Goal: Task Accomplishment & Management: Complete application form

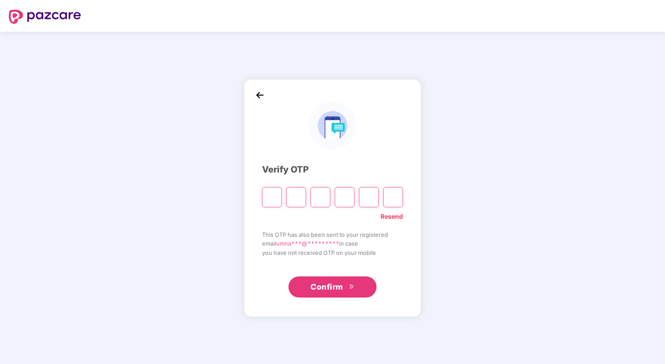
type input "*"
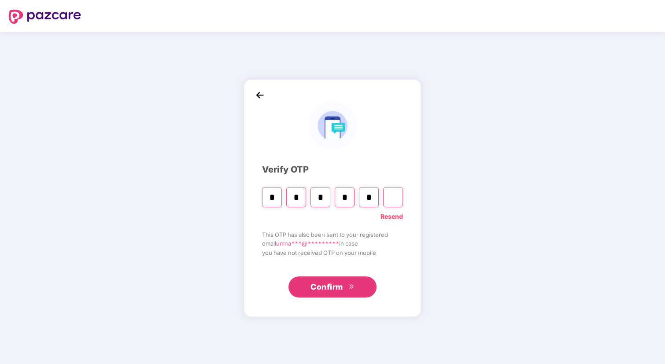
type input "*"
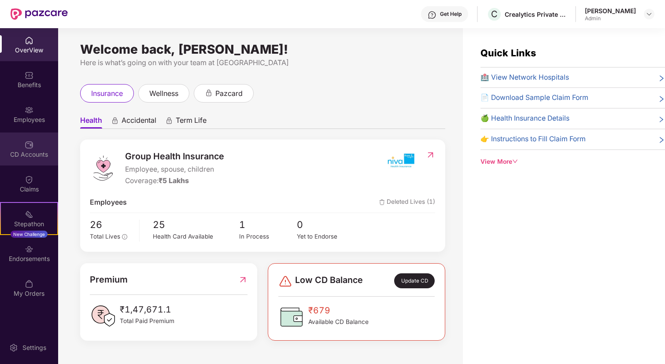
click at [57, 151] on div "CD Accounts" at bounding box center [29, 154] width 58 height 9
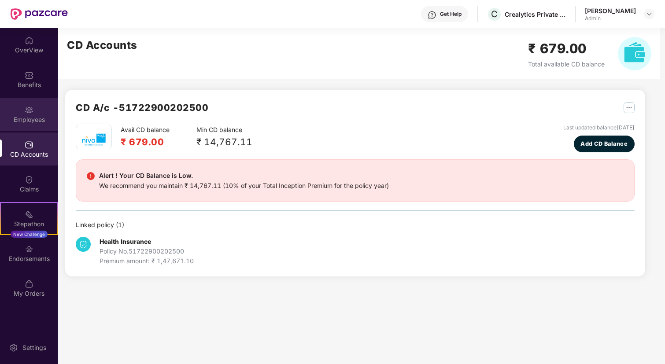
click at [20, 115] on div "Employees" at bounding box center [29, 119] width 58 height 9
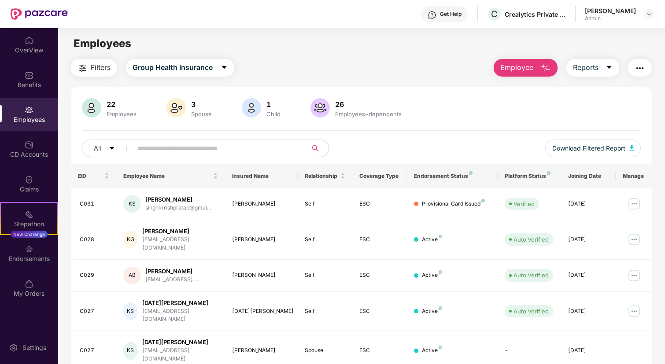
click at [517, 67] on span "Employee" at bounding box center [516, 67] width 33 height 11
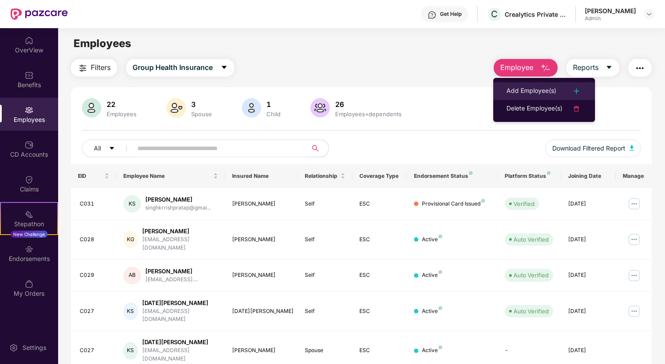
click at [533, 88] on div "Add Employee(s)" at bounding box center [531, 91] width 50 height 11
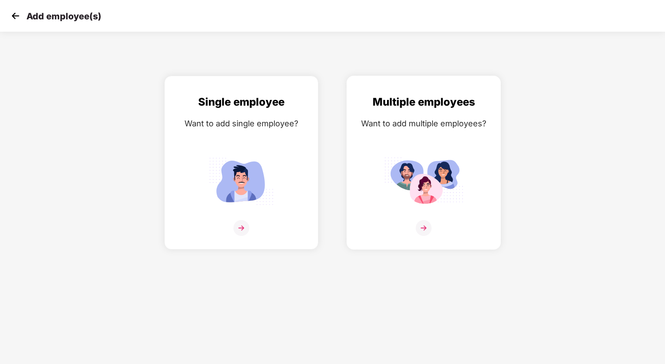
click at [424, 225] on img at bounding box center [424, 228] width 16 height 16
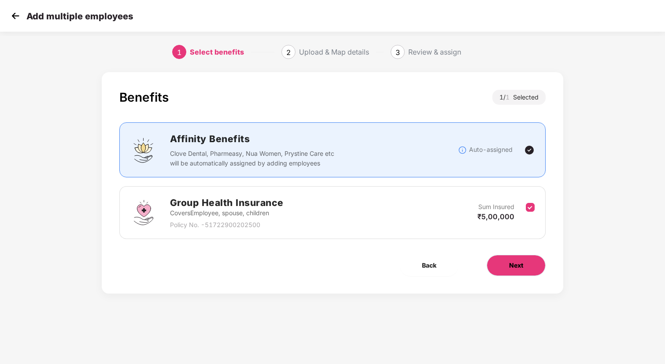
click at [519, 265] on span "Next" at bounding box center [516, 266] width 14 height 10
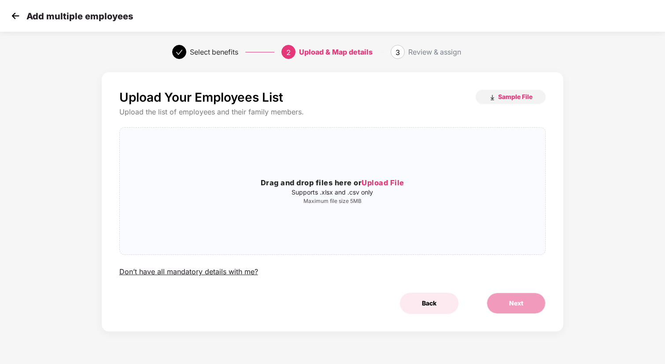
click at [429, 302] on span "Back" at bounding box center [429, 303] width 15 height 10
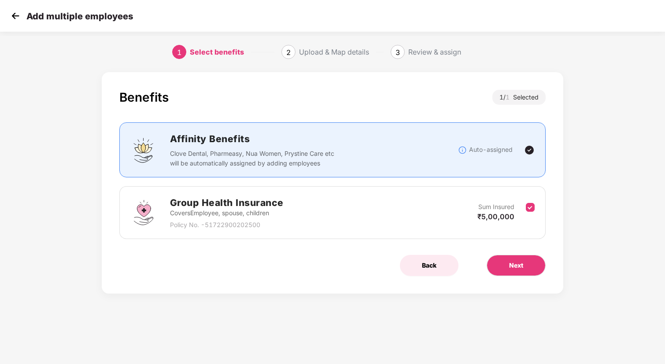
click at [430, 272] on button "Back" at bounding box center [429, 265] width 59 height 21
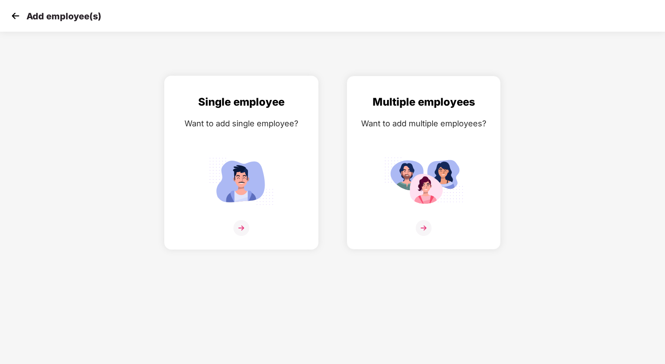
click at [244, 225] on img at bounding box center [241, 228] width 16 height 16
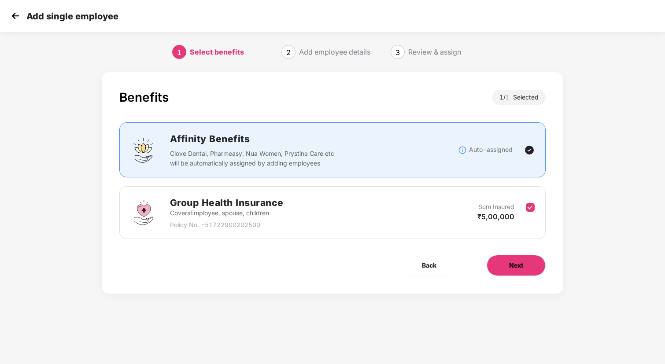
click at [518, 265] on span "Next" at bounding box center [516, 266] width 14 height 10
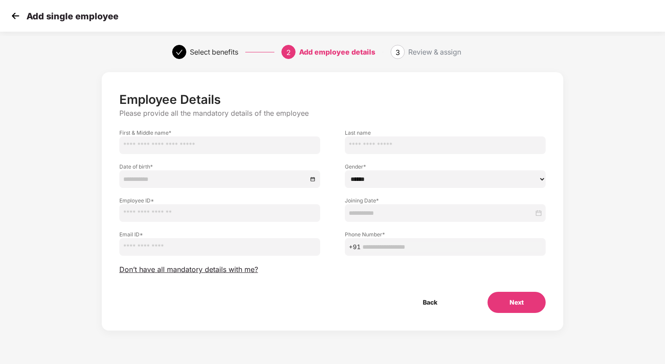
click at [232, 147] on input "text" at bounding box center [219, 145] width 201 height 18
type input "*"
click at [426, 302] on button "Back" at bounding box center [430, 302] width 59 height 21
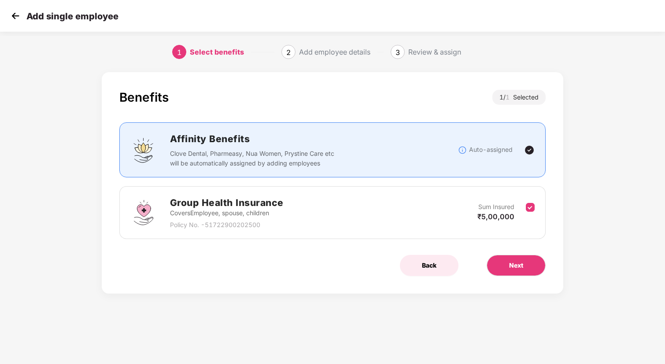
click at [429, 269] on span "Back" at bounding box center [429, 266] width 15 height 10
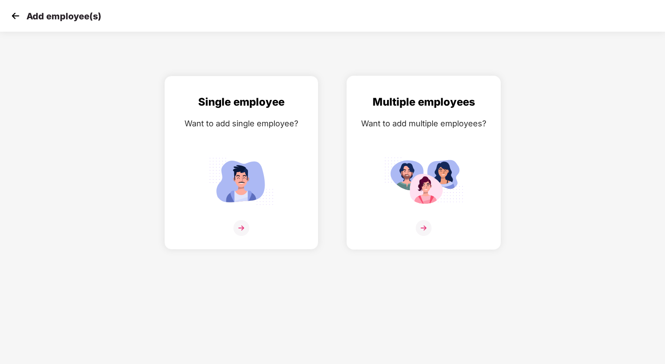
click at [421, 231] on img at bounding box center [424, 228] width 16 height 16
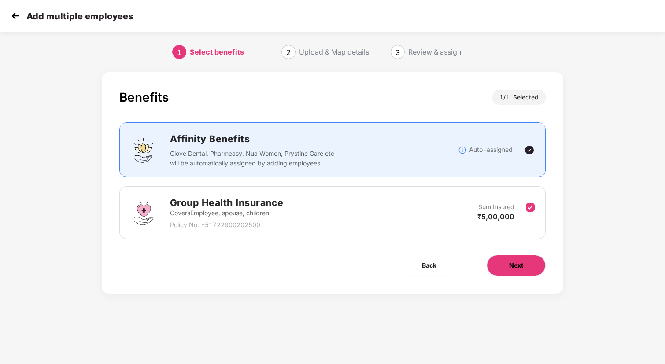
click at [509, 267] on span "Next" at bounding box center [516, 266] width 14 height 10
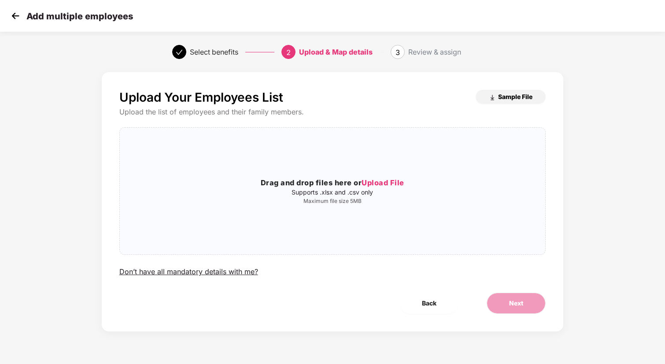
click at [512, 95] on span "Sample File" at bounding box center [515, 96] width 34 height 8
click at [16, 19] on img at bounding box center [15, 15] width 13 height 13
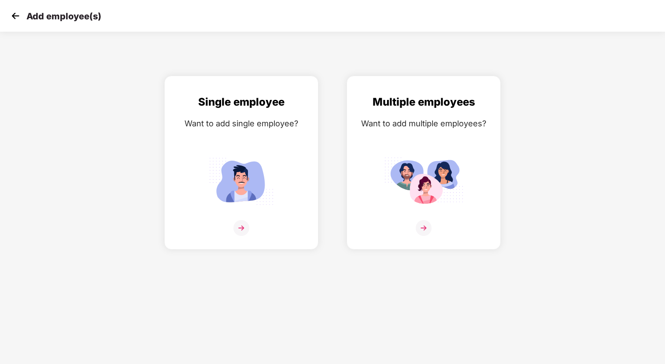
click at [16, 19] on img at bounding box center [15, 15] width 13 height 13
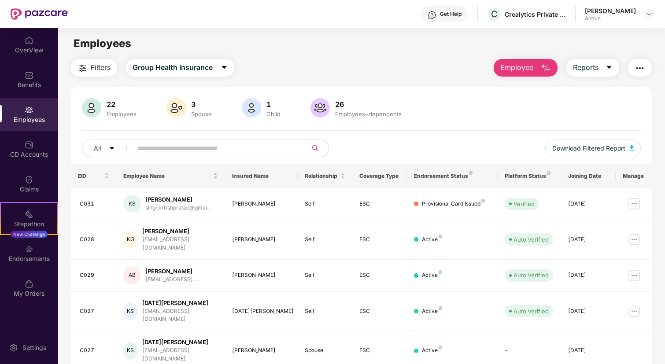
click at [534, 66] on button "Employee" at bounding box center [525, 68] width 64 height 18
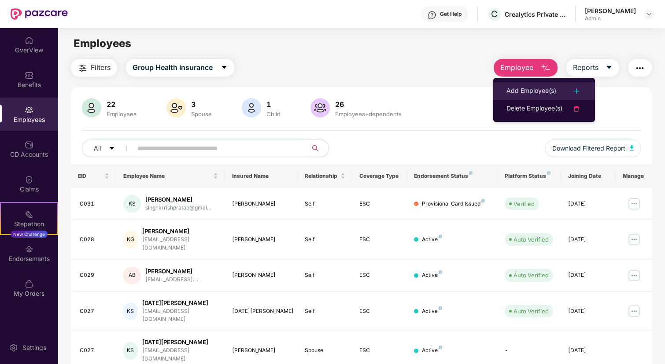
click at [526, 95] on div "Add Employee(s)" at bounding box center [531, 91] width 50 height 11
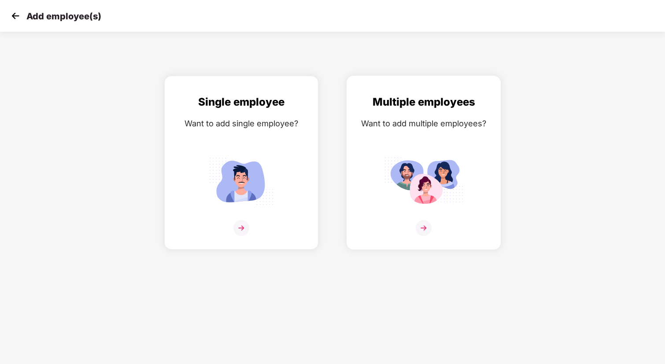
click at [424, 222] on img at bounding box center [424, 228] width 16 height 16
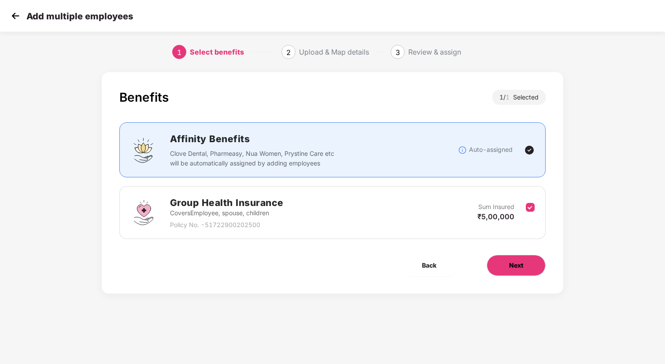
click at [530, 271] on button "Next" at bounding box center [515, 265] width 59 height 21
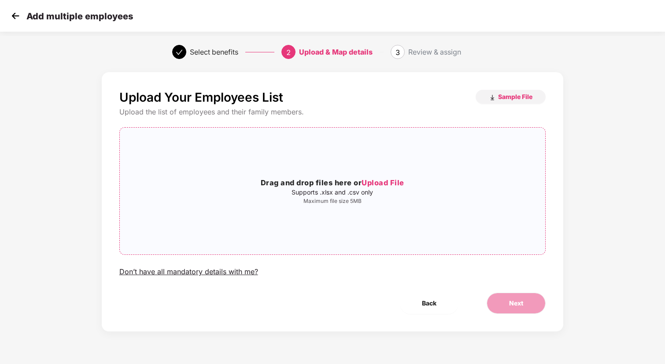
click at [328, 184] on h3 "Drag and drop files here or Upload File" at bounding box center [333, 182] width 426 height 11
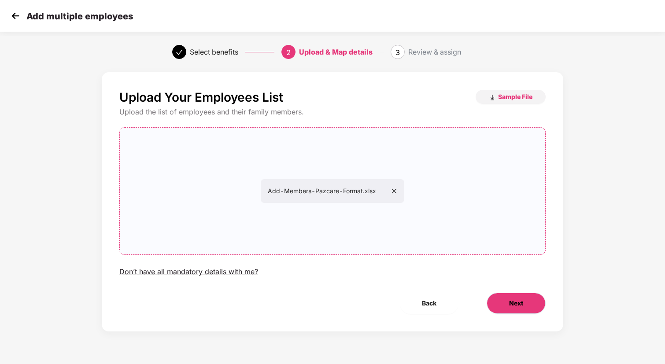
click at [499, 310] on button "Next" at bounding box center [515, 303] width 59 height 21
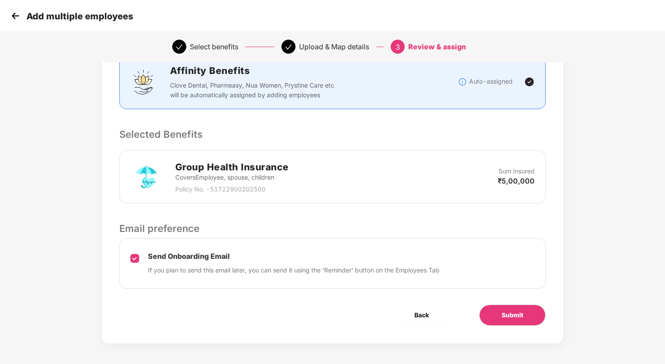
scroll to position [126, 0]
click at [511, 317] on span "Submit" at bounding box center [512, 314] width 22 height 10
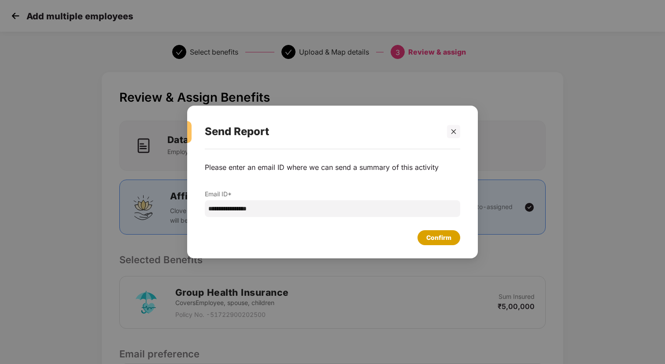
click at [431, 240] on div "Confirm" at bounding box center [438, 238] width 25 height 10
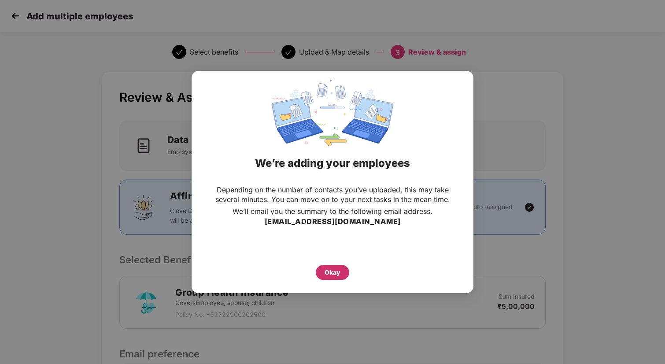
click at [342, 272] on div "Okay" at bounding box center [332, 272] width 33 height 15
